Goal: Obtain resource: Obtain resource

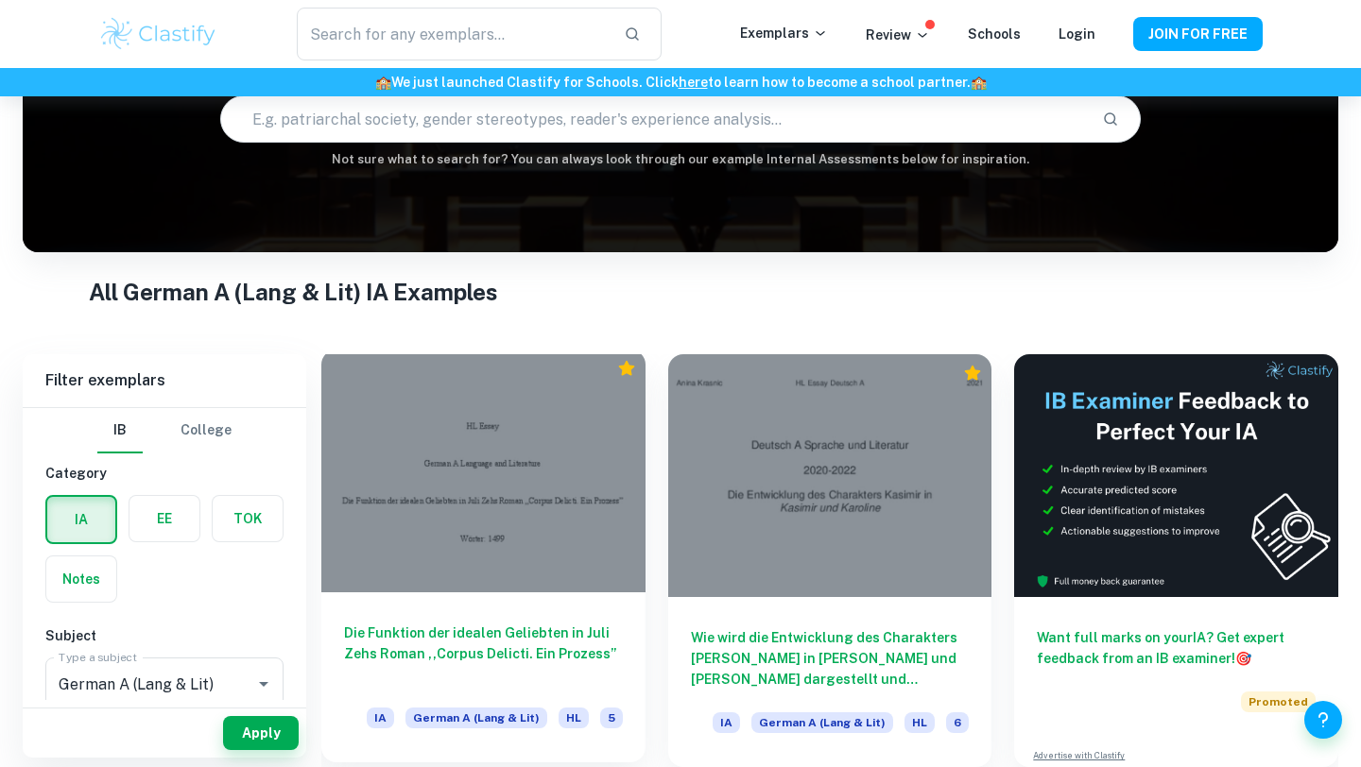
scroll to position [190, 0]
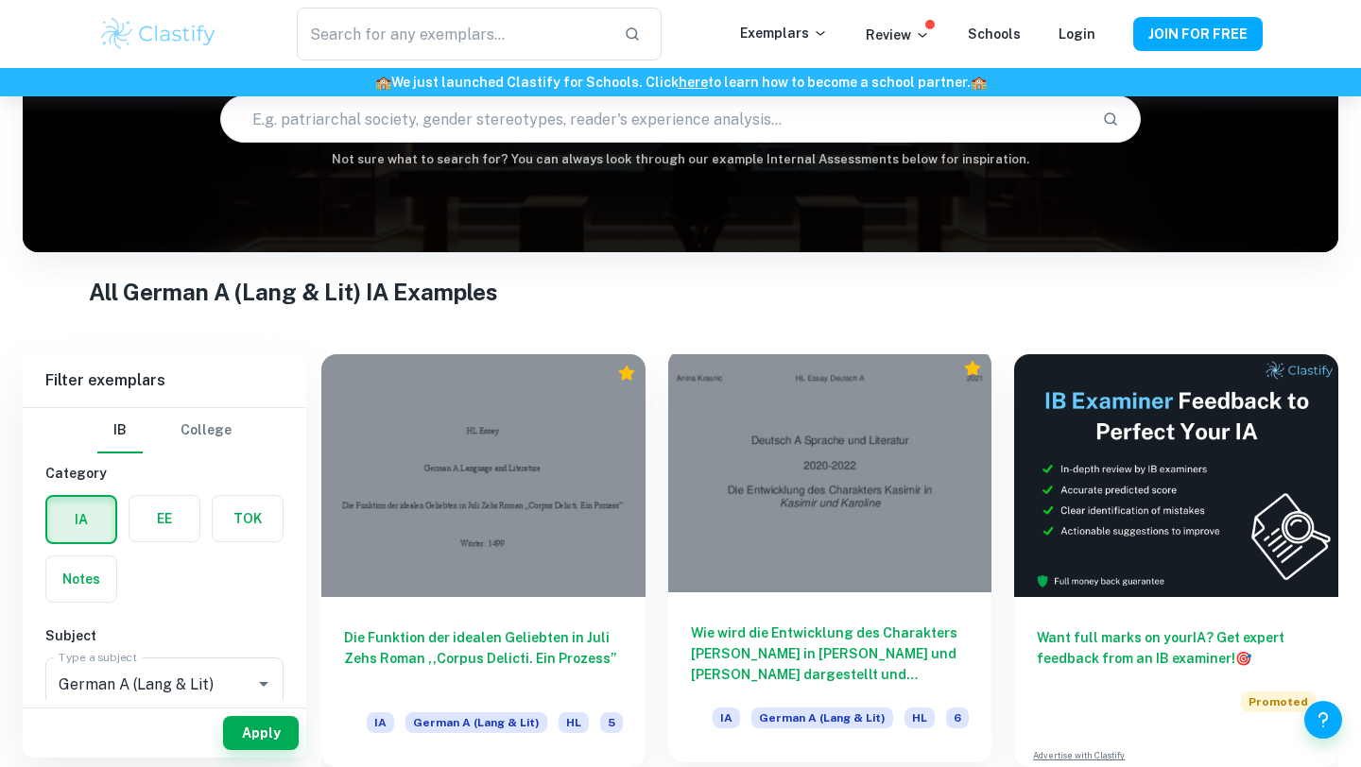
click at [763, 654] on h6 "Wie wird die Entwicklung des Charakters [PERSON_NAME] in [PERSON_NAME] und [PER…" at bounding box center [830, 654] width 279 height 62
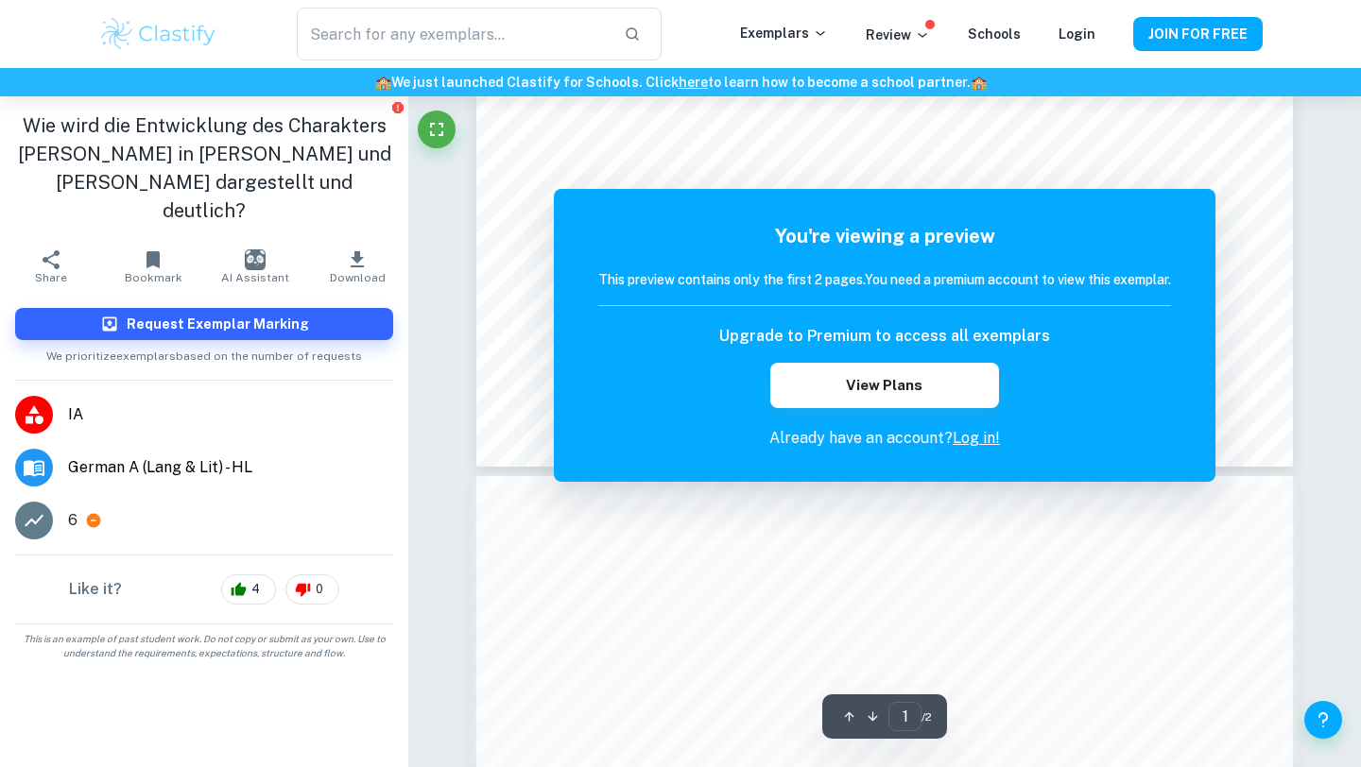
scroll to position [811, 0]
click at [970, 437] on link "Log in!" at bounding box center [976, 438] width 47 height 18
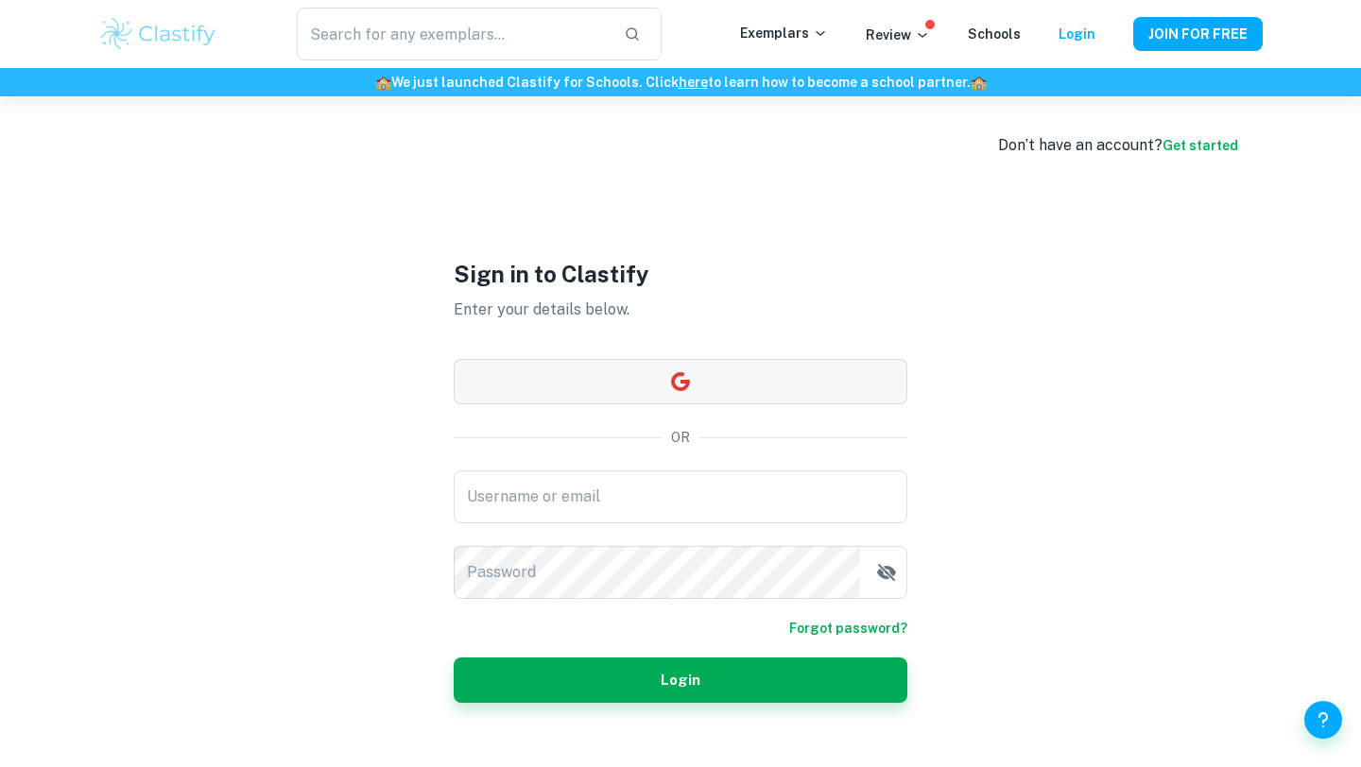
click at [716, 386] on button "button" at bounding box center [681, 381] width 454 height 45
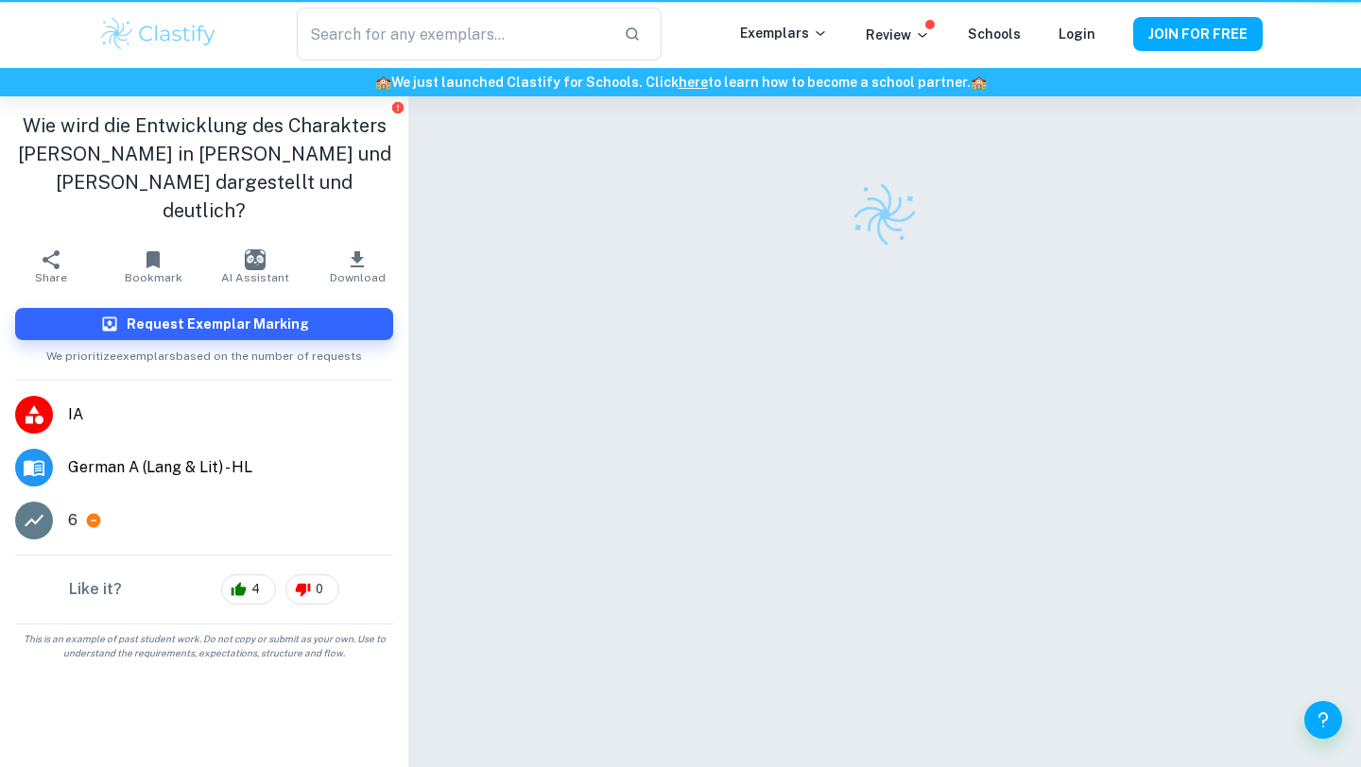
scroll to position [96, 0]
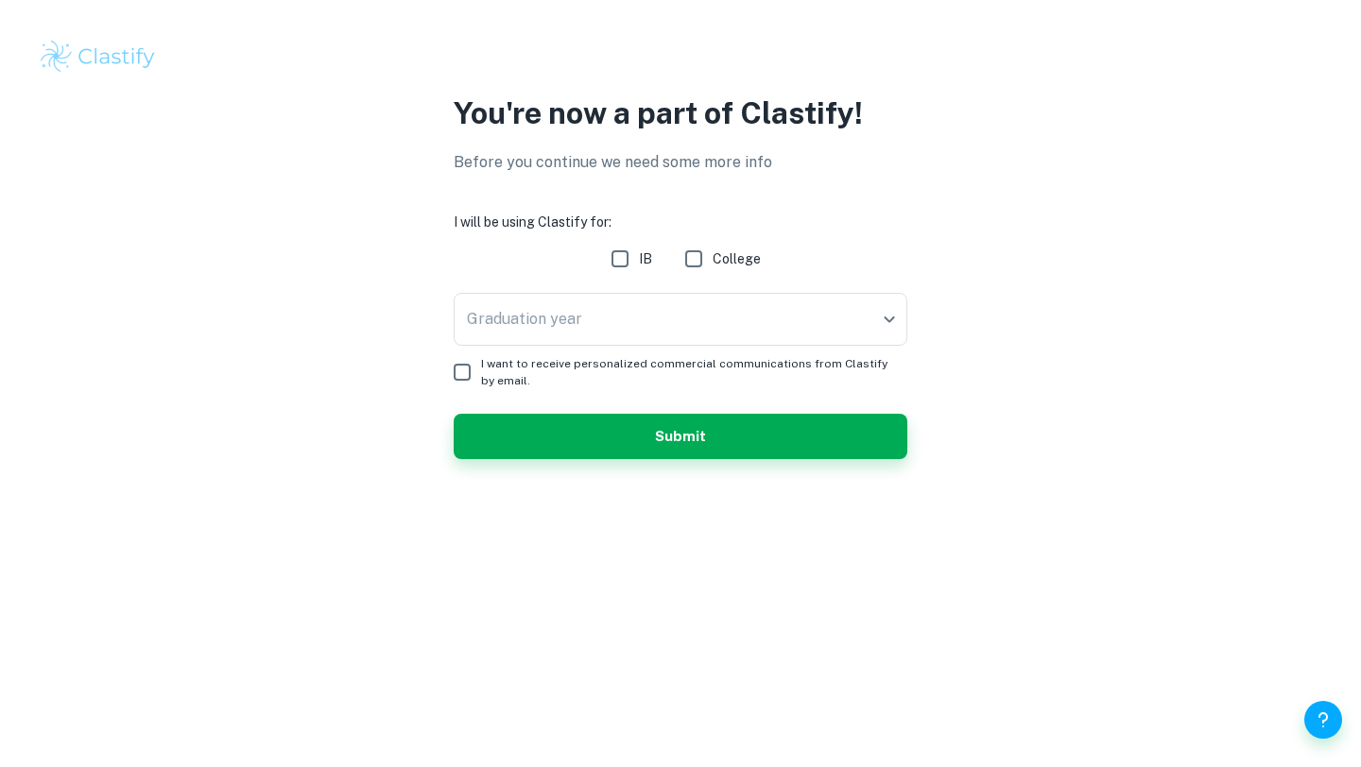
click at [629, 275] on input "IB" at bounding box center [620, 259] width 38 height 38
checkbox input "true"
click at [628, 304] on body "We value your privacy We use cookies to enhance your browsing experience, serve…" at bounding box center [680, 383] width 1361 height 767
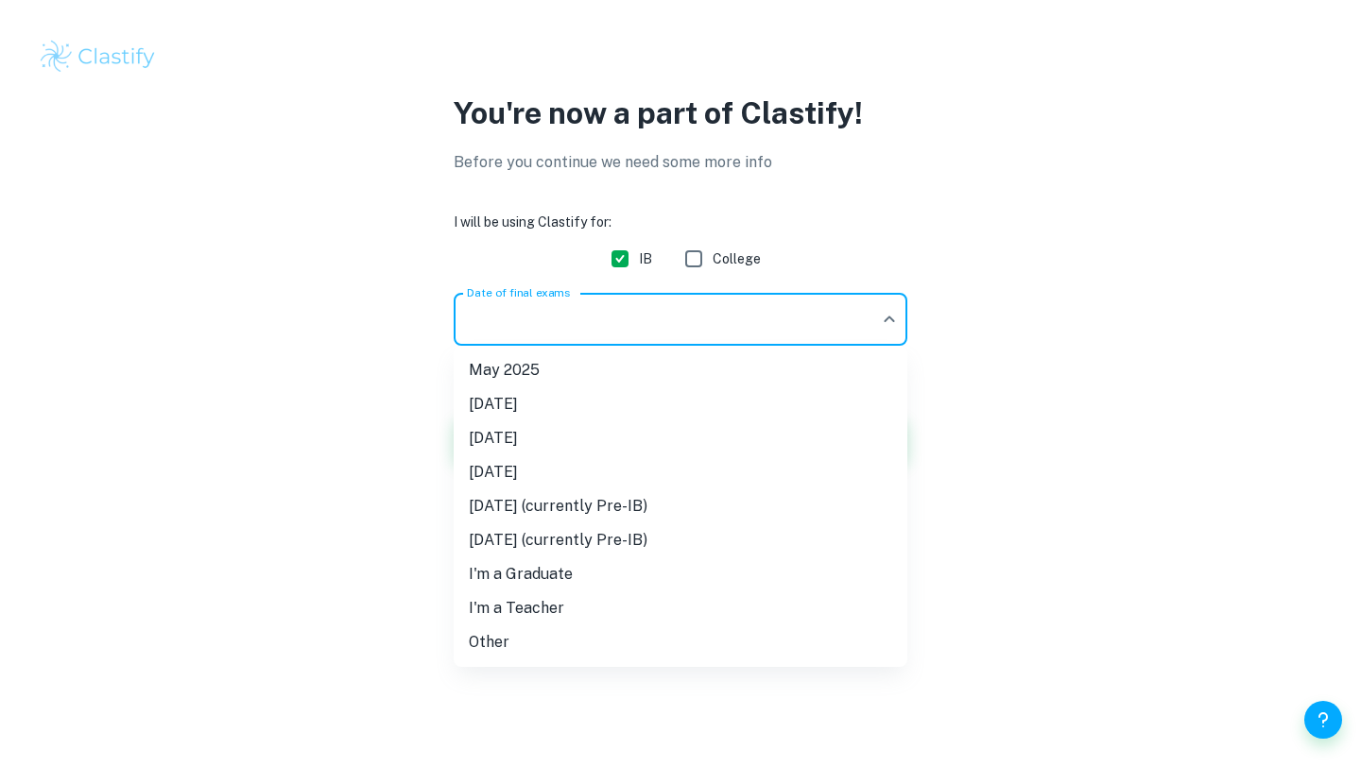
click at [557, 445] on li "[DATE]" at bounding box center [681, 439] width 454 height 34
type input "M26"
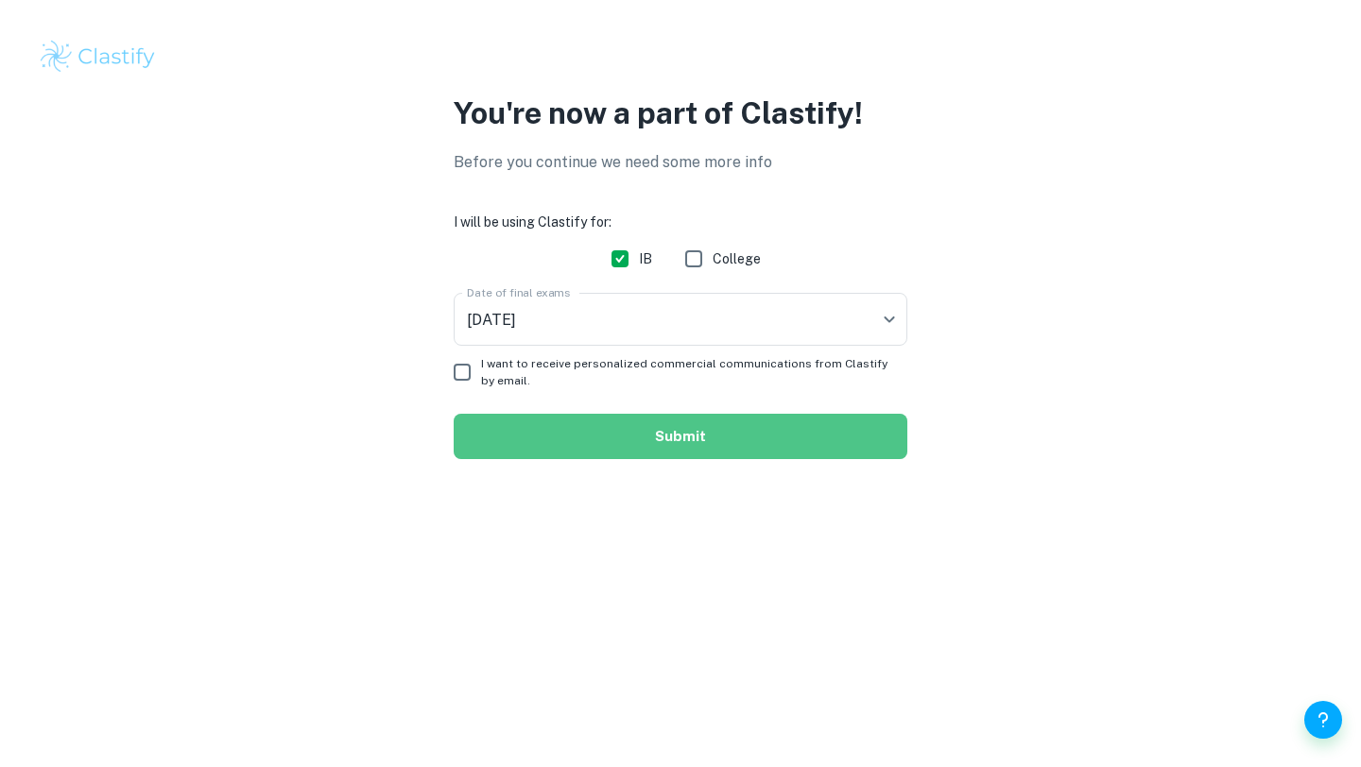
click at [606, 433] on button "Submit" at bounding box center [681, 436] width 454 height 45
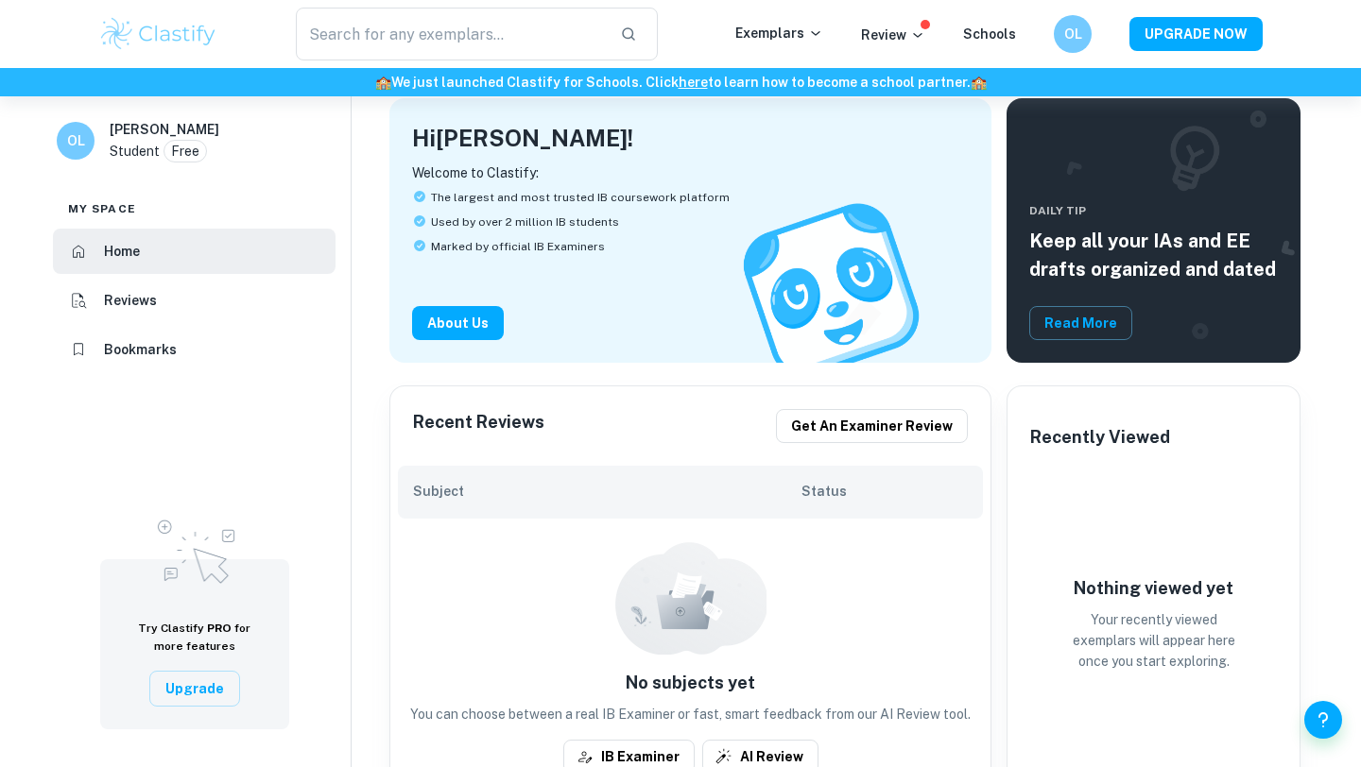
scroll to position [105, 0]
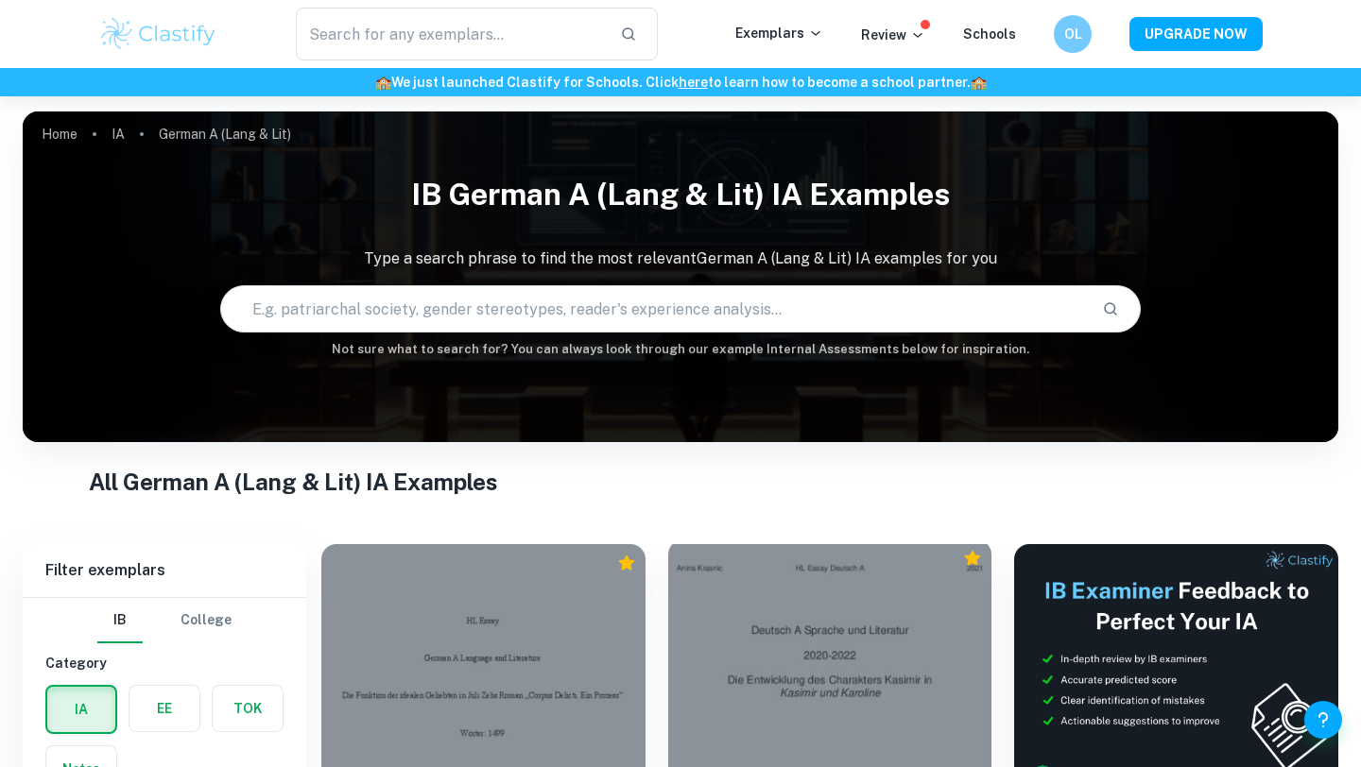
scroll to position [190, 0]
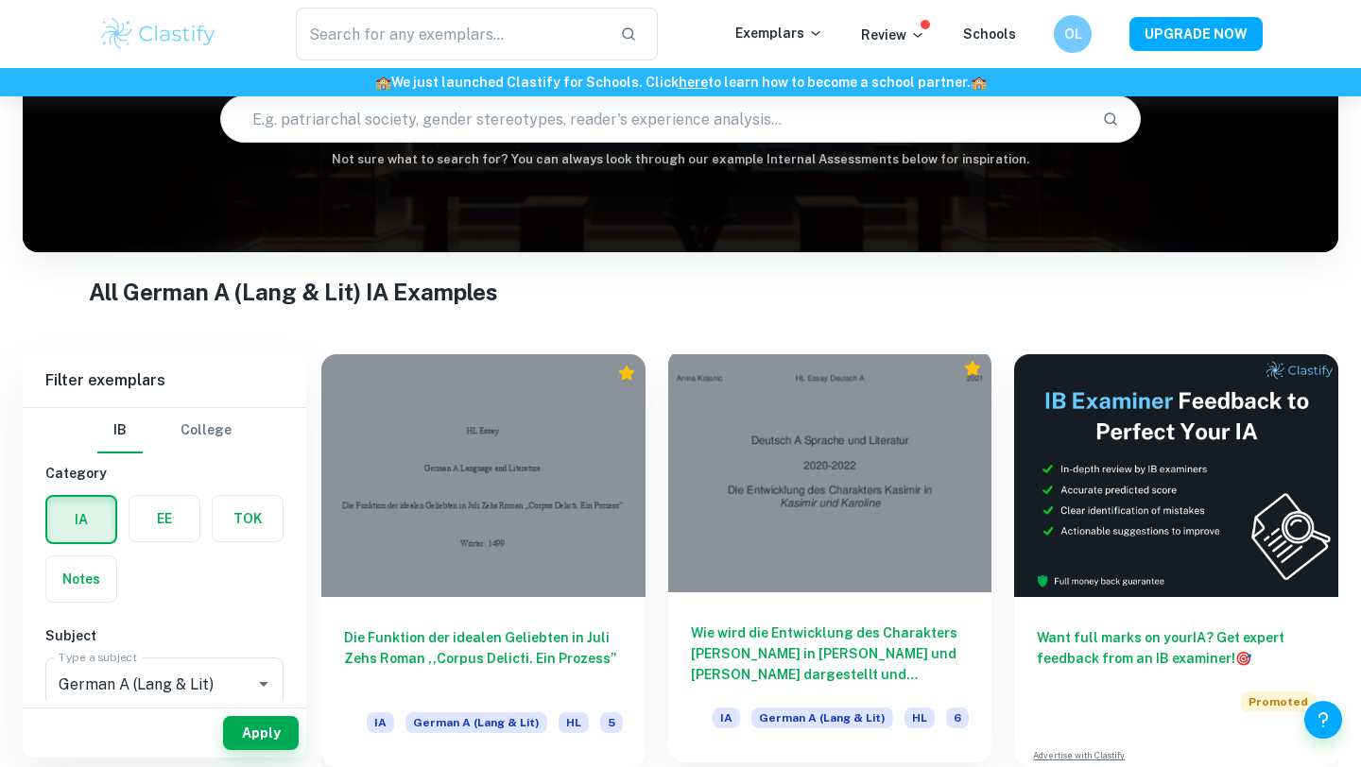
click at [858, 640] on h6 "Wie wird die Entwicklung des Charakters [PERSON_NAME] in [PERSON_NAME] und [PER…" at bounding box center [830, 654] width 279 height 62
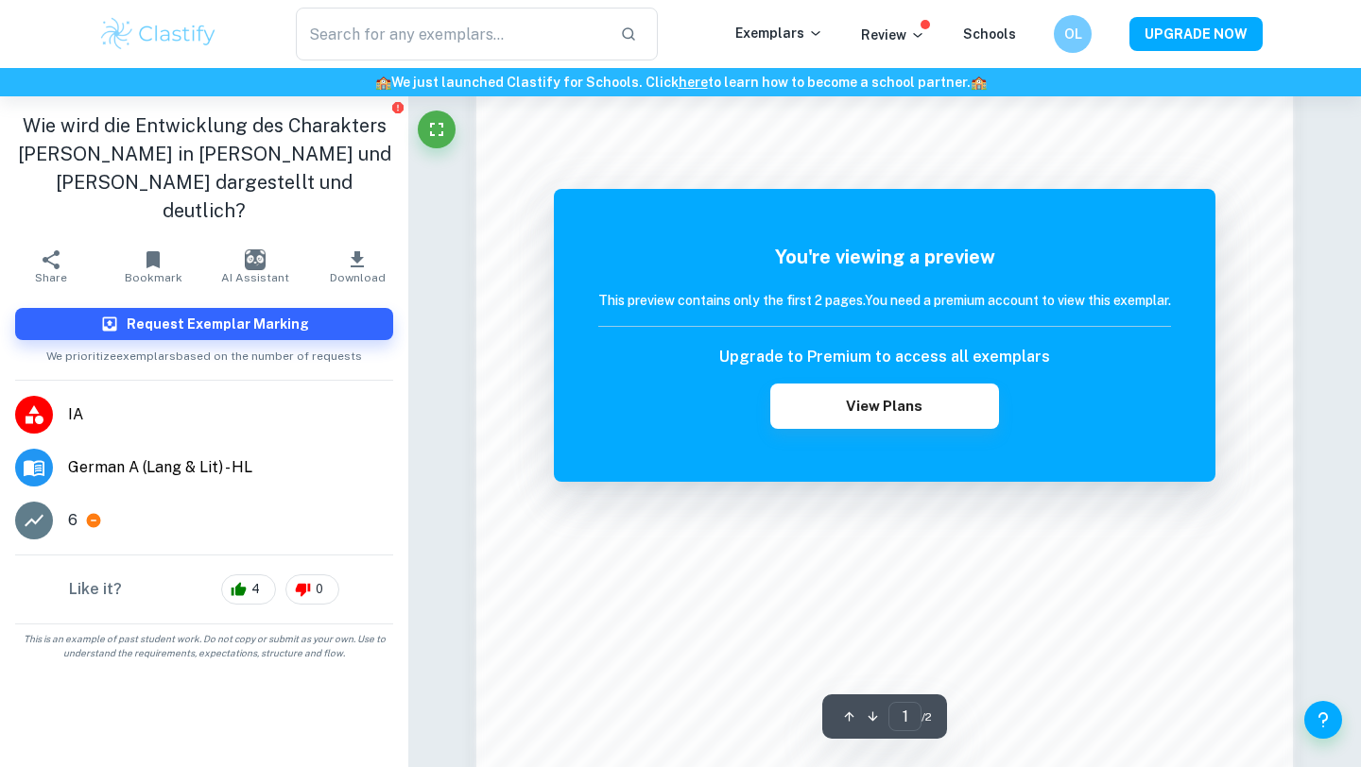
scroll to position [1798, 0]
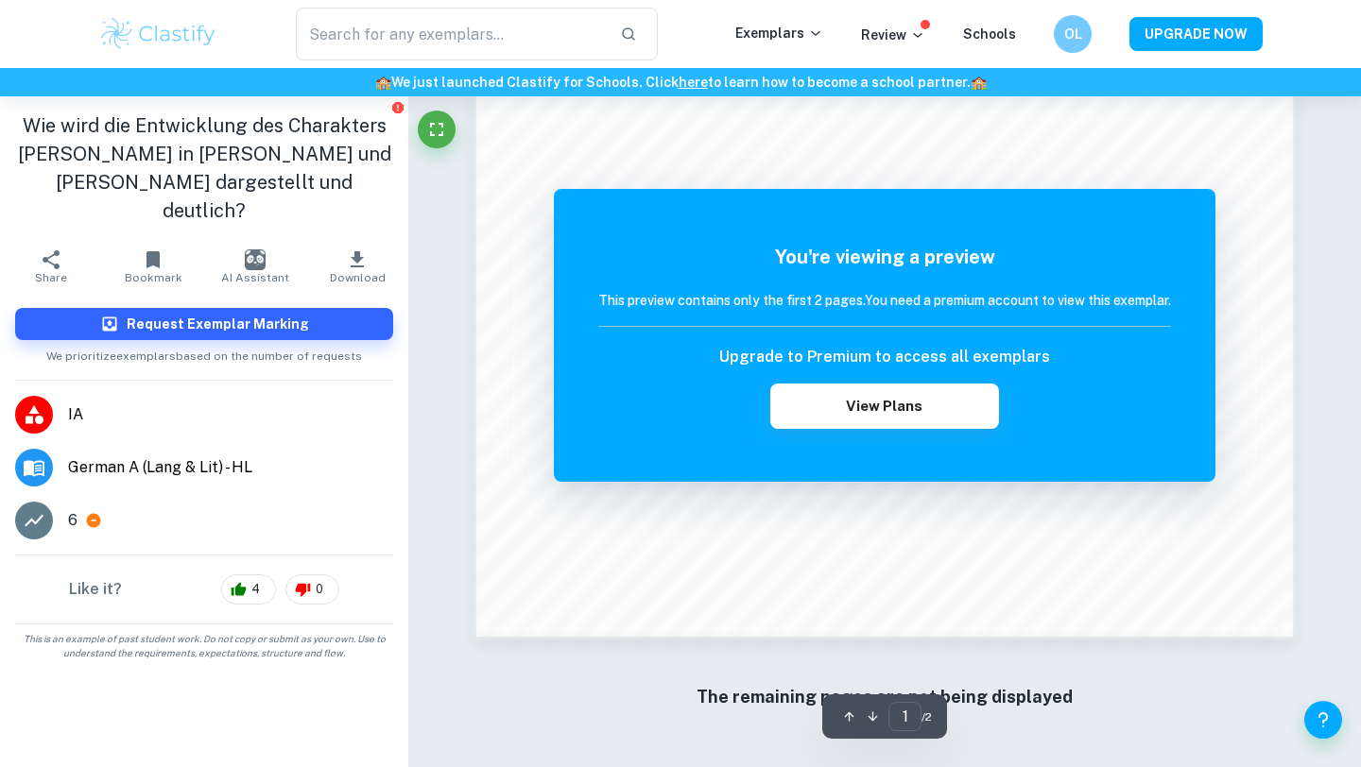
click at [935, 228] on div "You're viewing a preview This preview contains only the first 2 pages. You need…" at bounding box center [885, 335] width 662 height 293
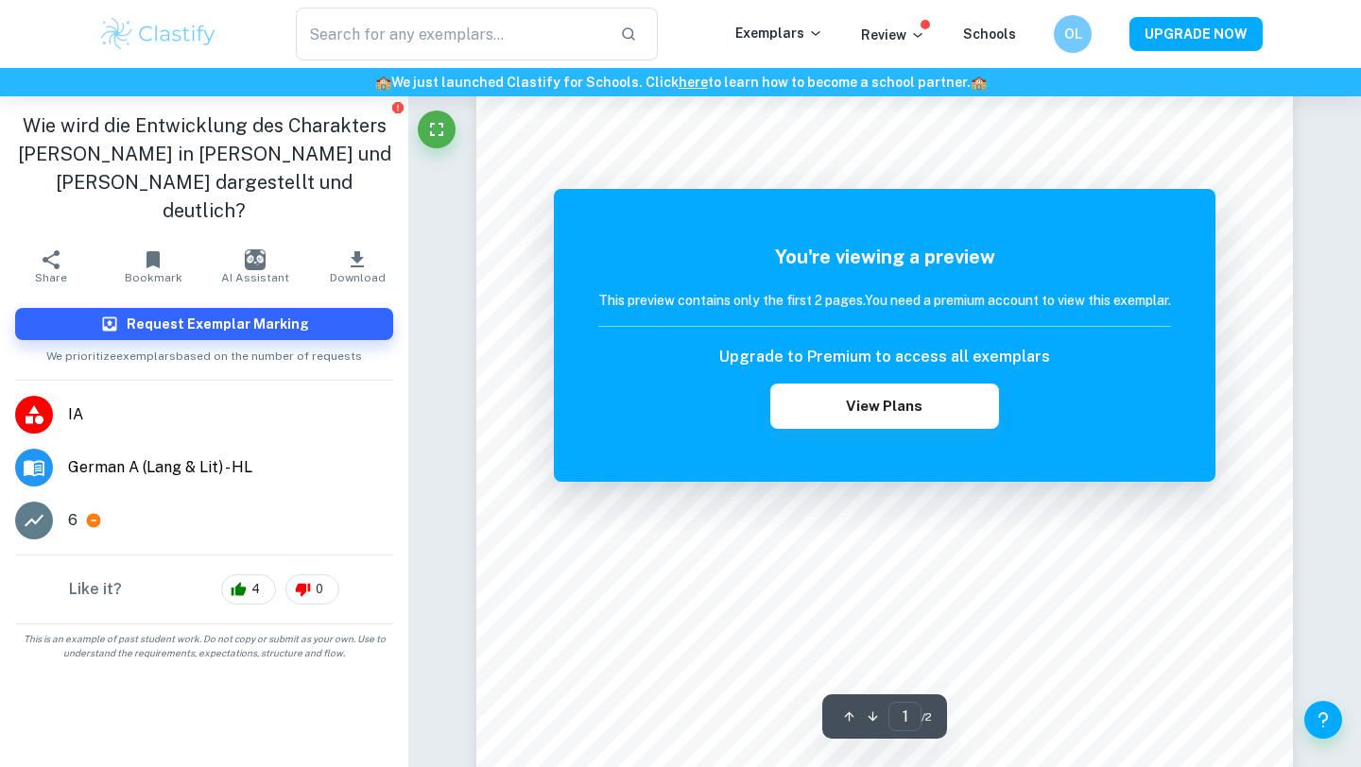
scroll to position [0, 0]
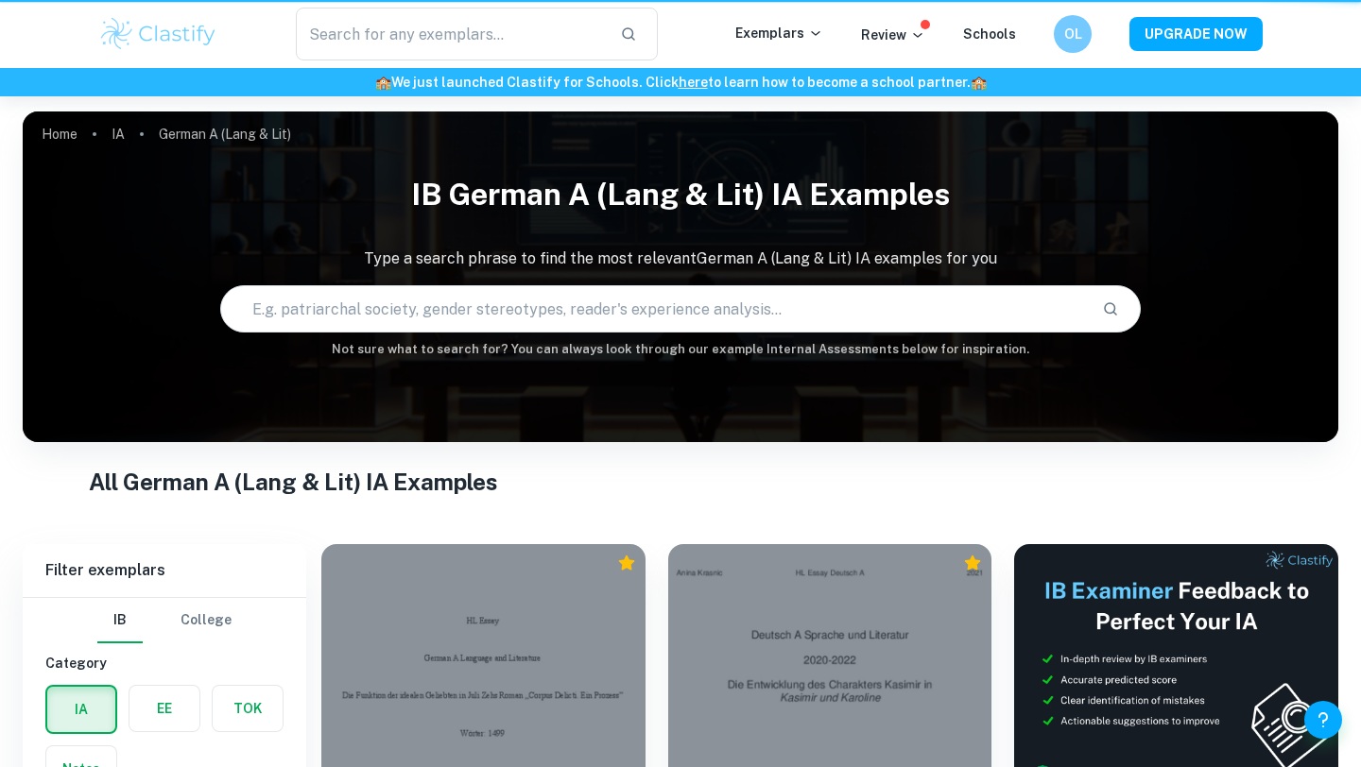
scroll to position [190, 0]
